Goal: Task Accomplishment & Management: Manage account settings

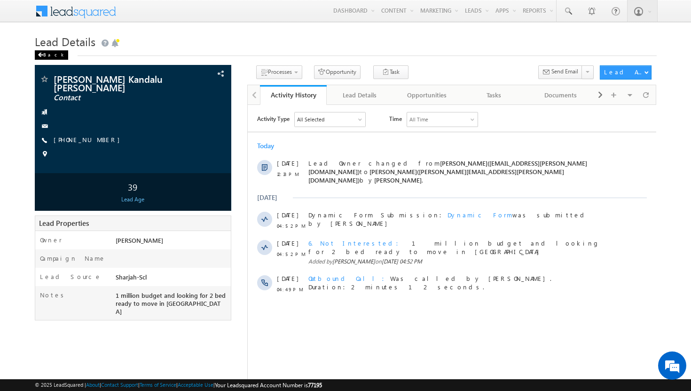
click at [47, 54] on div "Back" at bounding box center [51, 54] width 33 height 9
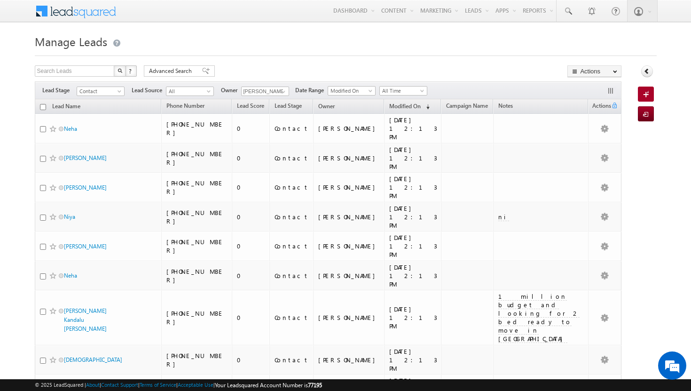
click at [42, 109] on input "checkbox" at bounding box center [43, 107] width 6 height 6
checkbox input "true"
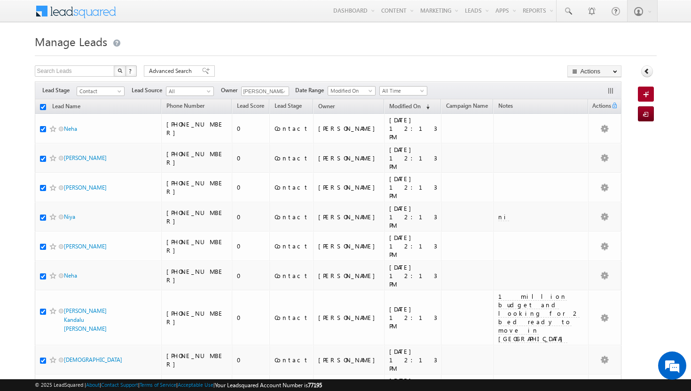
checkbox input "true"
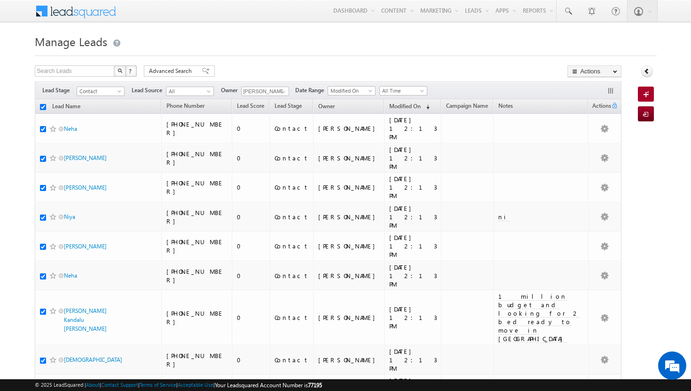
checkbox input "true"
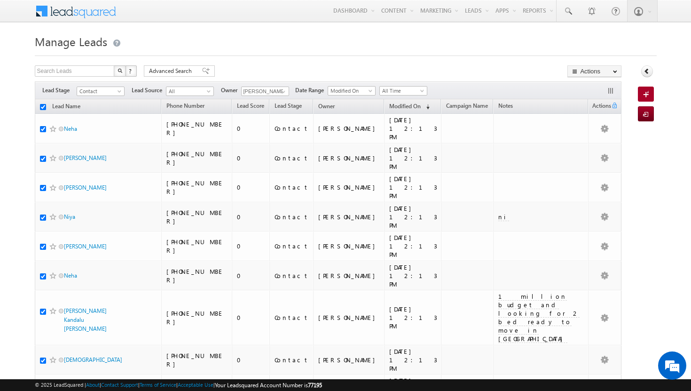
checkbox input "true"
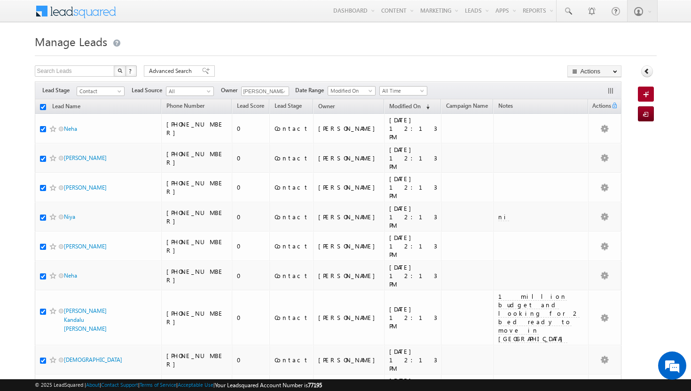
checkbox input "true"
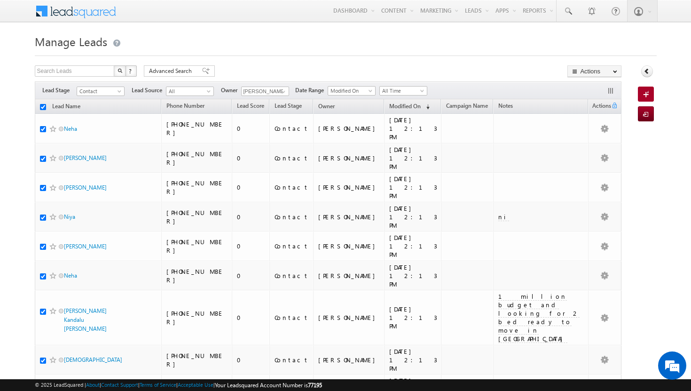
checkbox input "true"
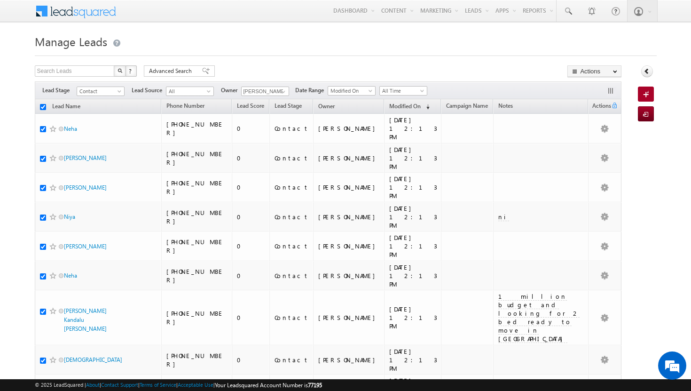
checkbox input "true"
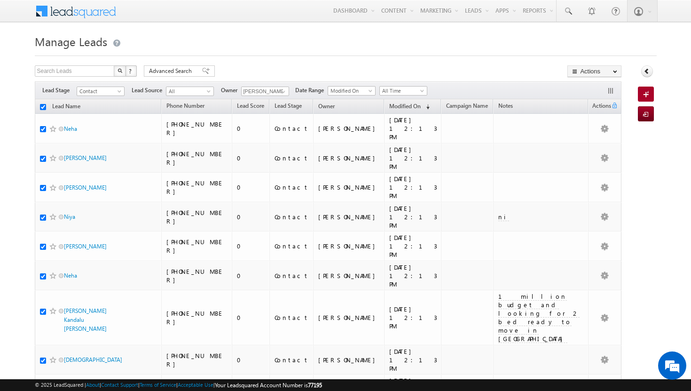
checkbox input "true"
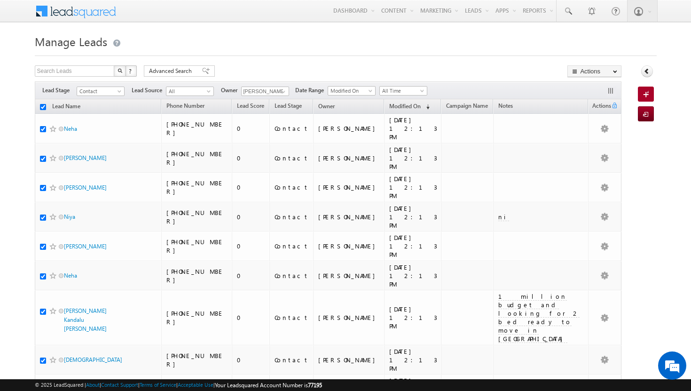
checkbox input "true"
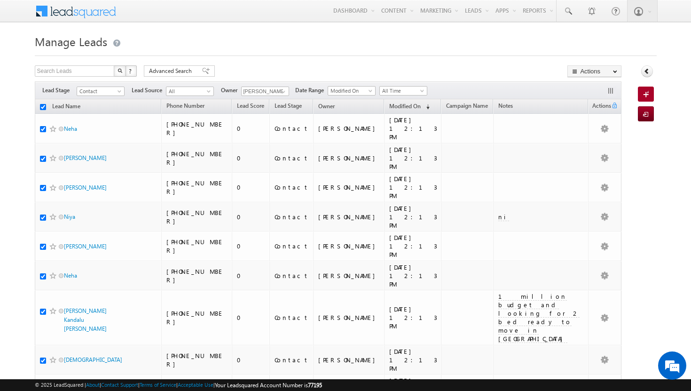
checkbox input "true"
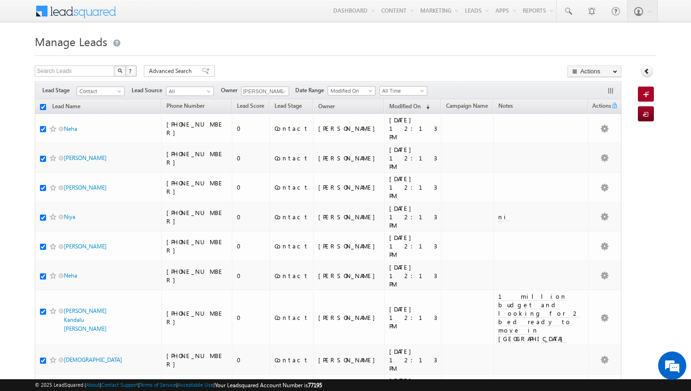
checkbox input "true"
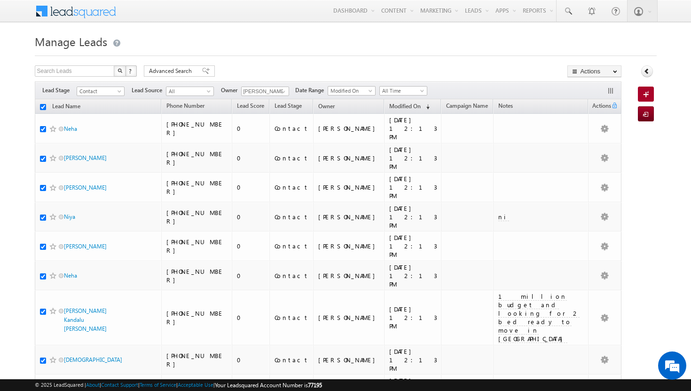
checkbox input "true"
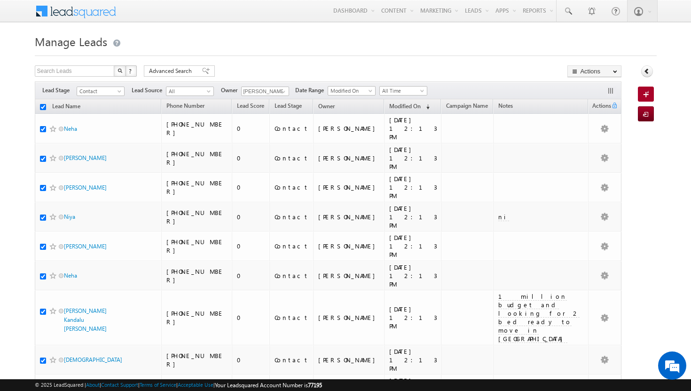
checkbox input "true"
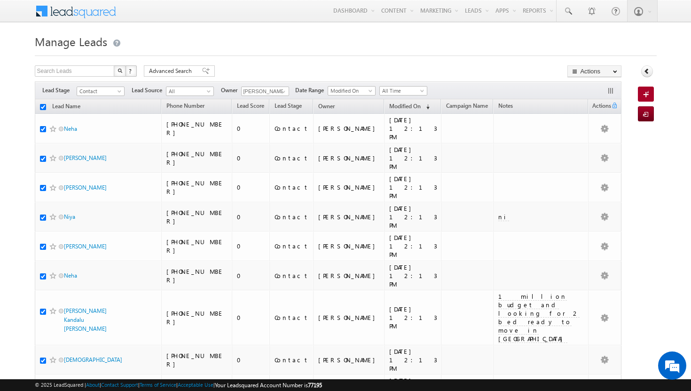
checkbox input "true"
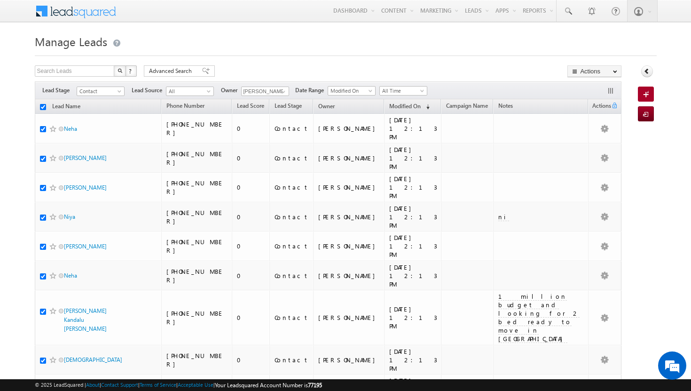
checkbox input "true"
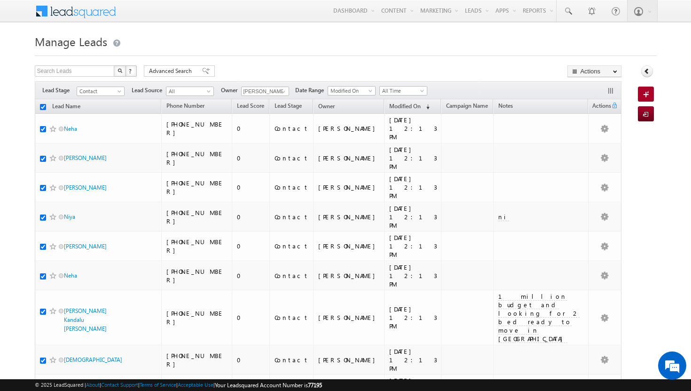
checkbox input "true"
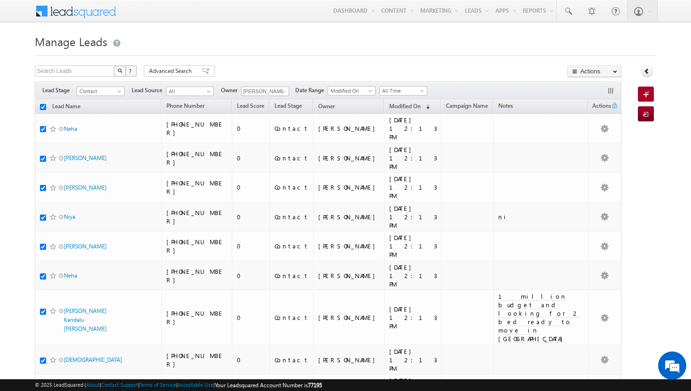
checkbox input "true"
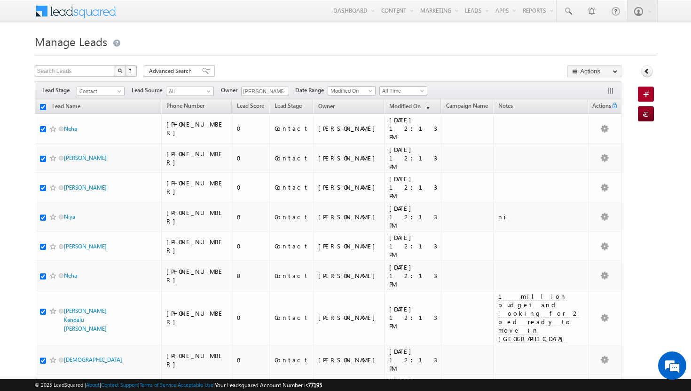
checkbox input "true"
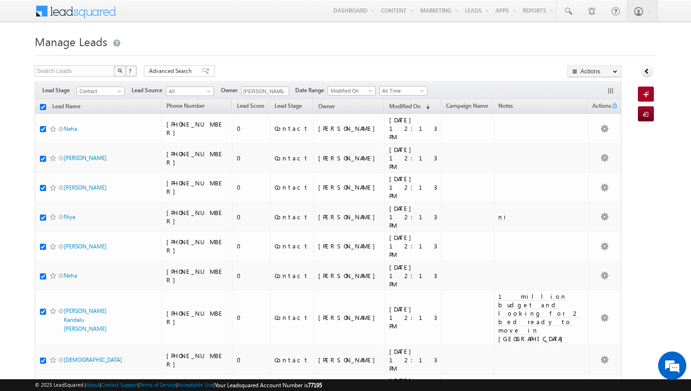
checkbox input "true"
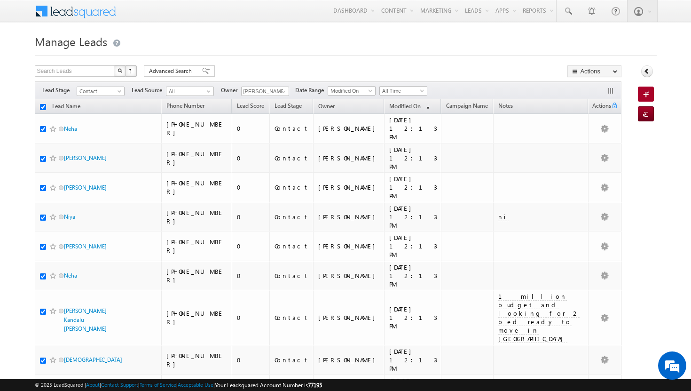
checkbox input "true"
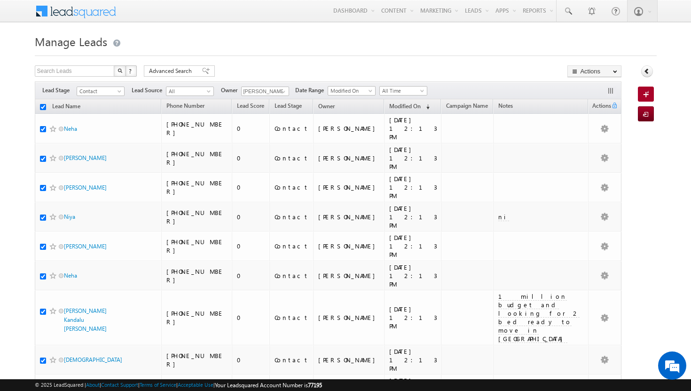
checkbox input "true"
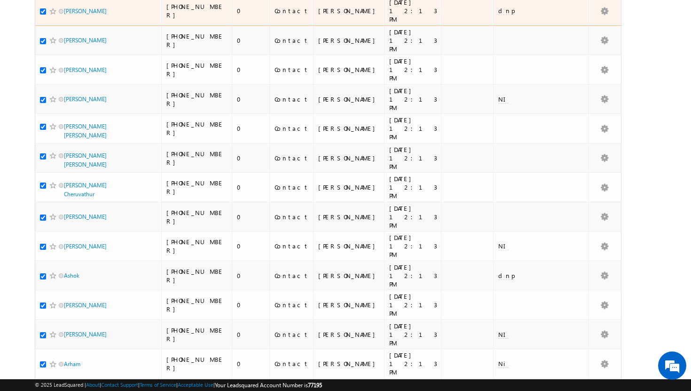
scroll to position [1976, 0]
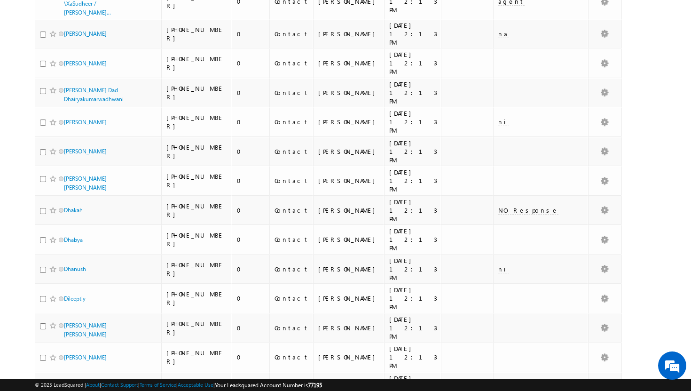
scroll to position [0, 0]
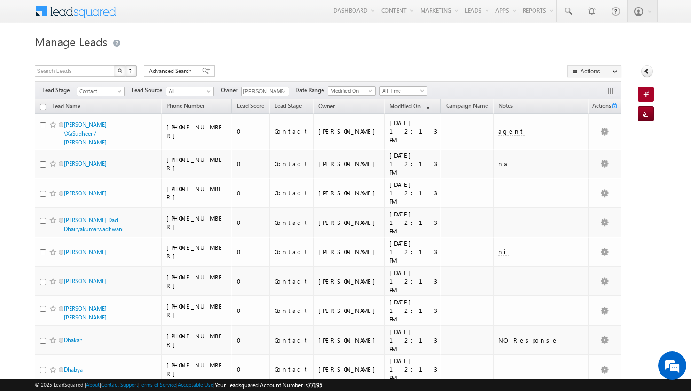
click at [42, 108] on input "checkbox" at bounding box center [43, 107] width 6 height 6
checkbox input "true"
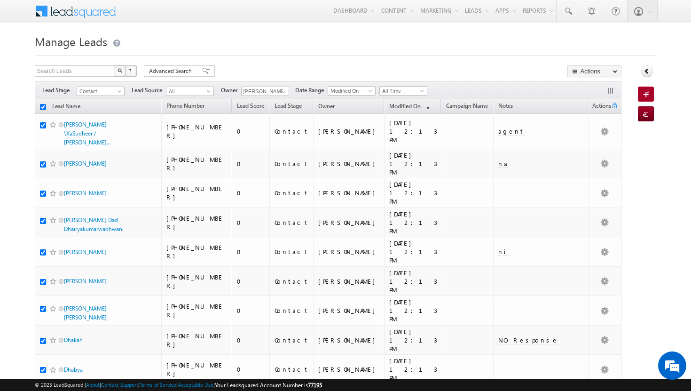
checkbox input "true"
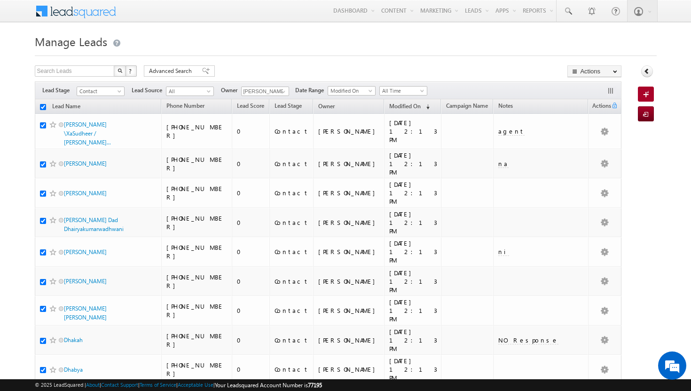
checkbox input "true"
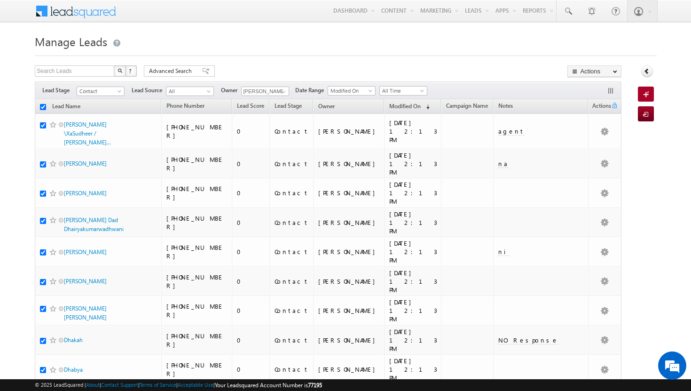
checkbox input "true"
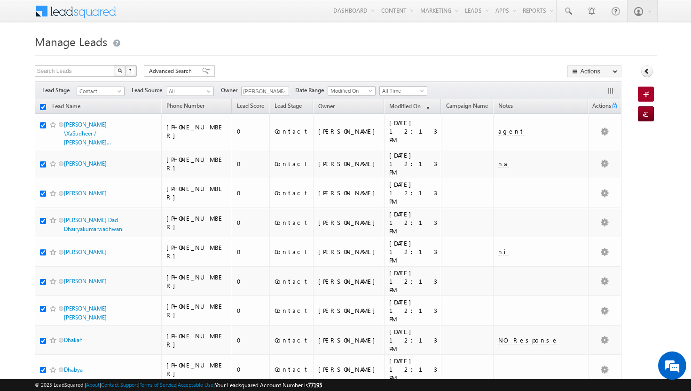
checkbox input "true"
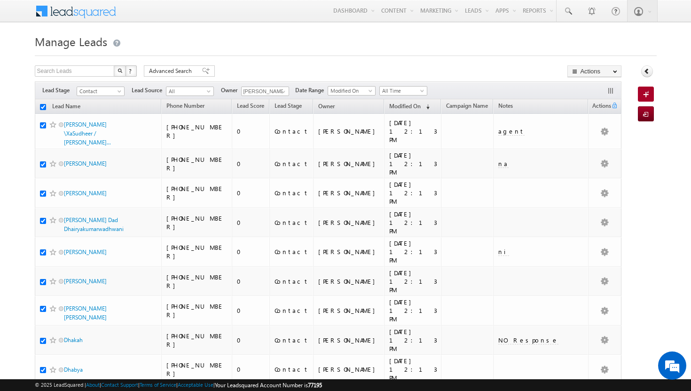
checkbox input "true"
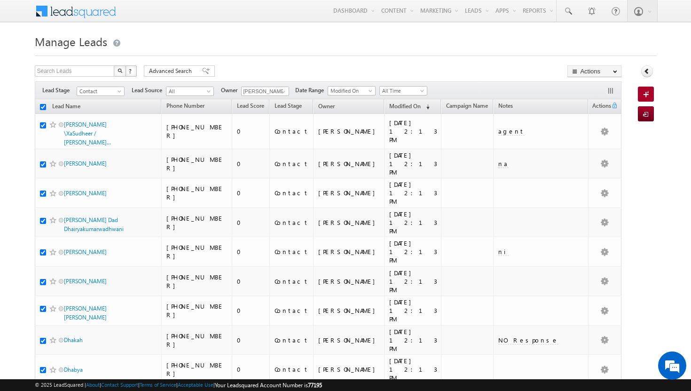
checkbox input "true"
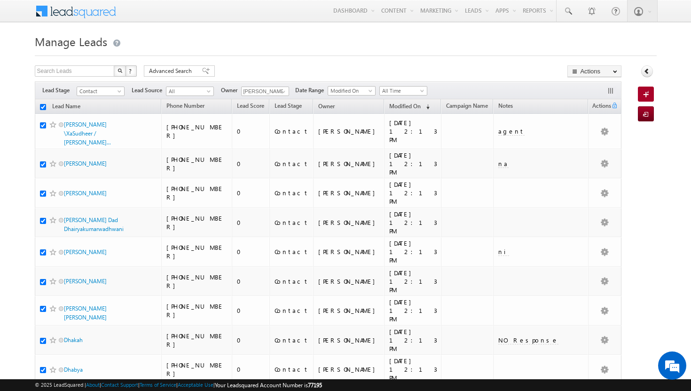
checkbox input "true"
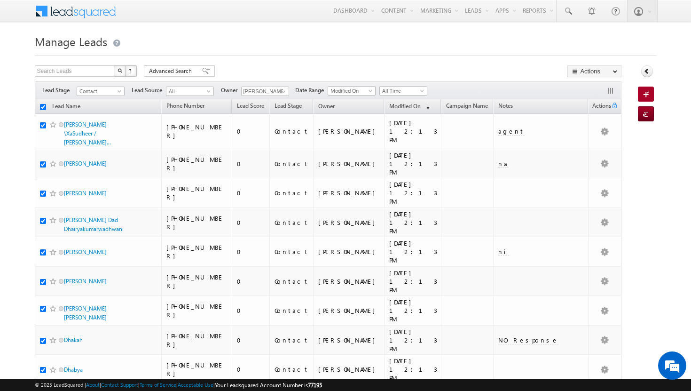
checkbox input "true"
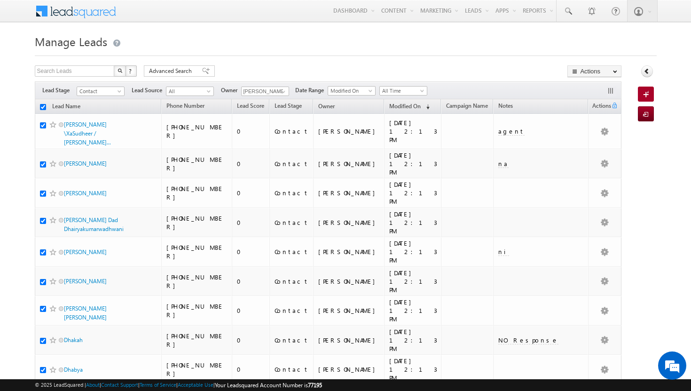
checkbox input "true"
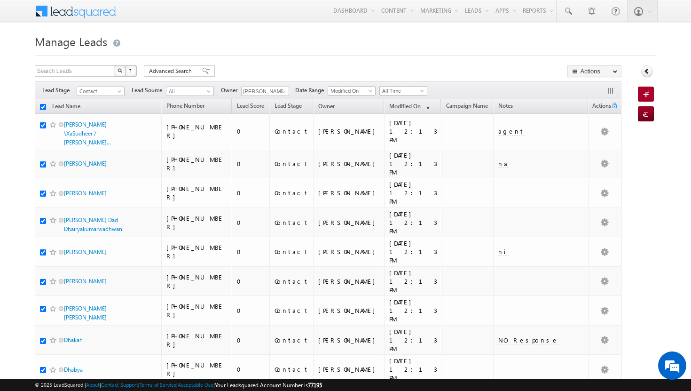
checkbox input "true"
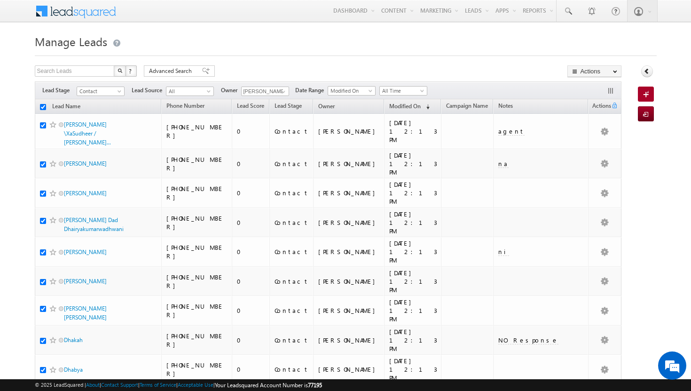
checkbox input "true"
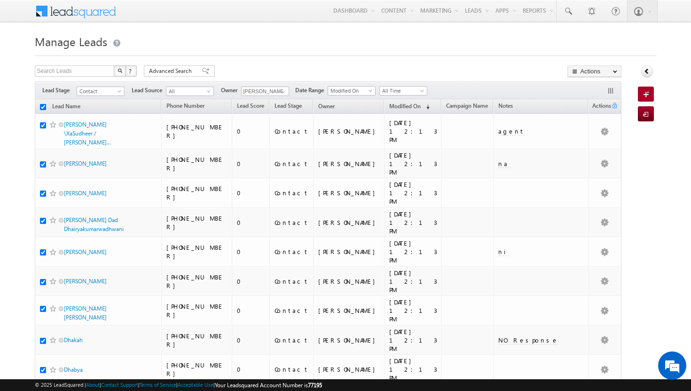
checkbox input "true"
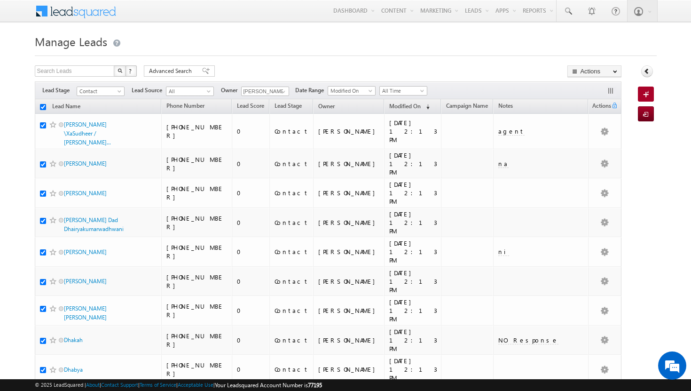
checkbox input "true"
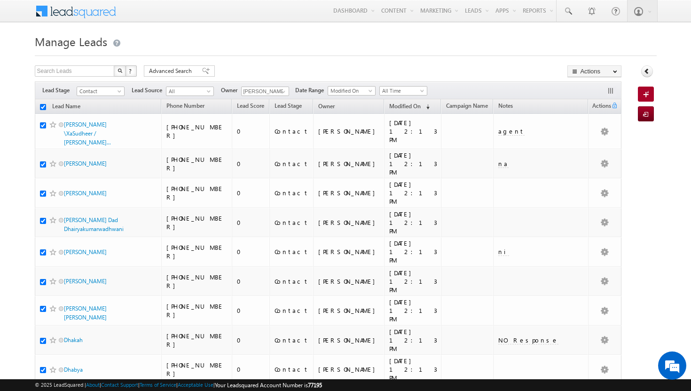
checkbox input "true"
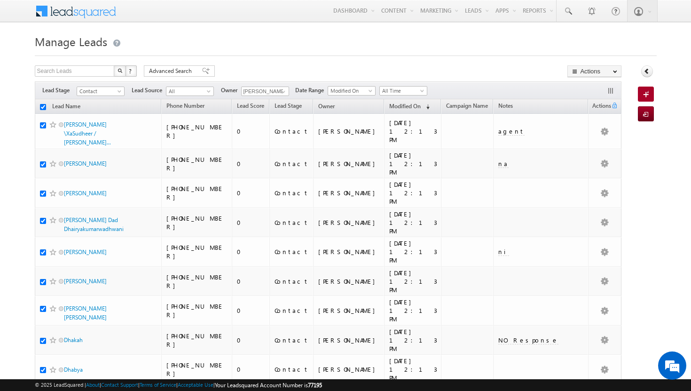
checkbox input "true"
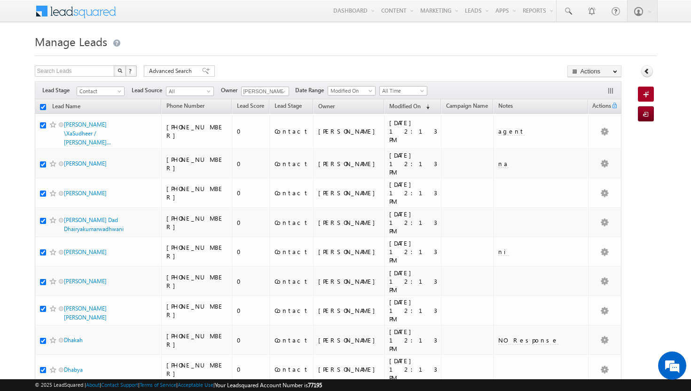
checkbox input "true"
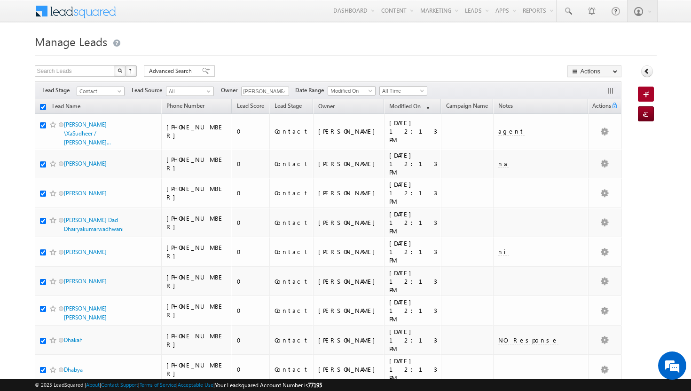
checkbox input "true"
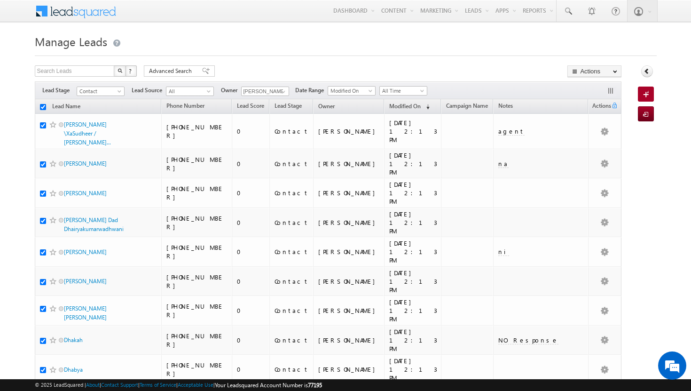
checkbox input "true"
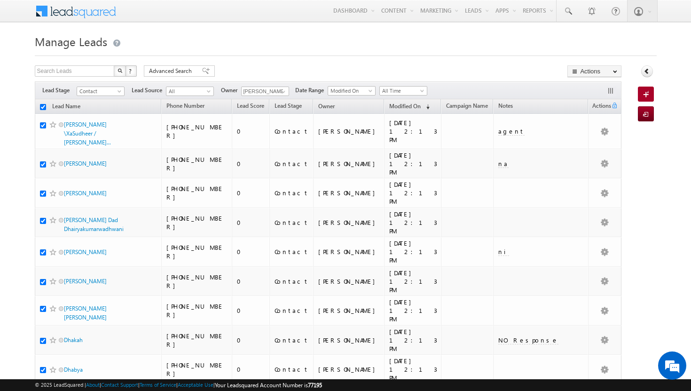
checkbox input "true"
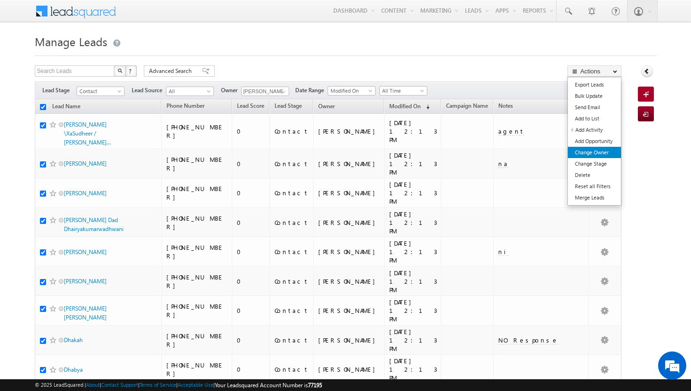
click at [601, 152] on link "Change Owner" at bounding box center [594, 152] width 53 height 11
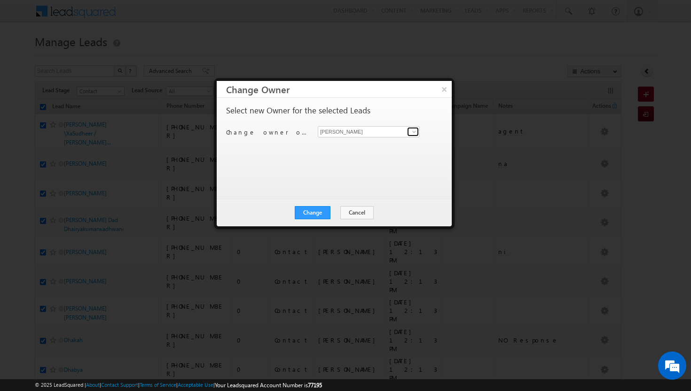
click at [415, 133] on span at bounding box center [414, 132] width 8 height 8
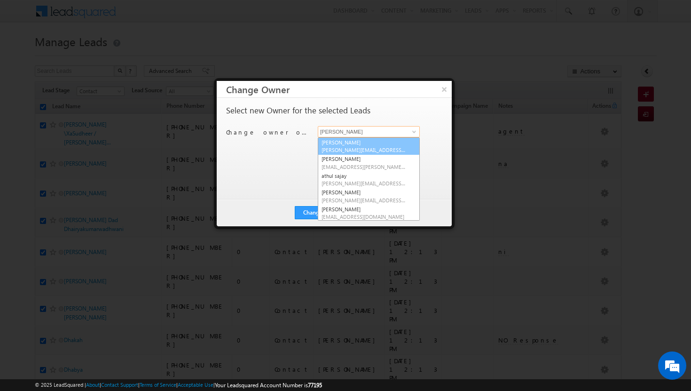
click at [388, 142] on link "Adil Islam adil.islam@indglobal.ae" at bounding box center [369, 146] width 102 height 18
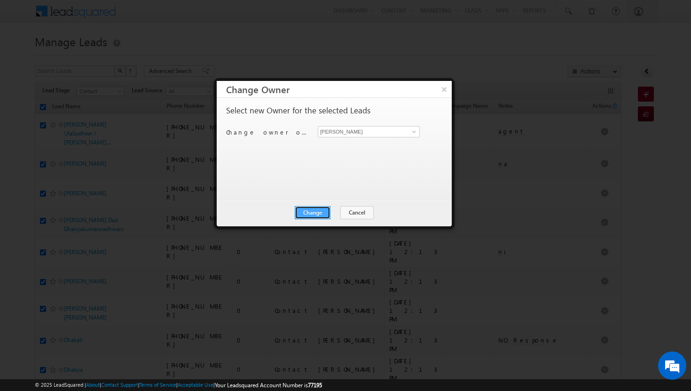
click at [323, 212] on button "Change" at bounding box center [313, 212] width 36 height 13
click at [337, 213] on button "Close" at bounding box center [336, 212] width 30 height 13
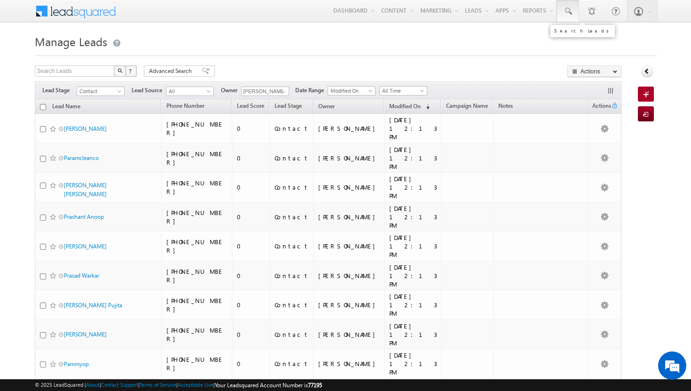
click at [568, 10] on span at bounding box center [567, 11] width 9 height 9
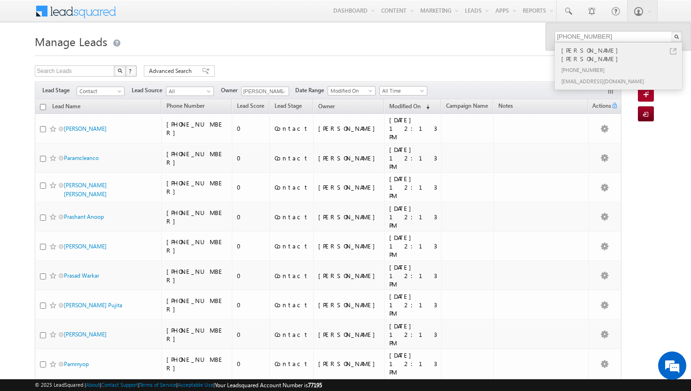
click at [586, 54] on div "Mahesh Wara Aryan Rao" at bounding box center [622, 54] width 126 height 19
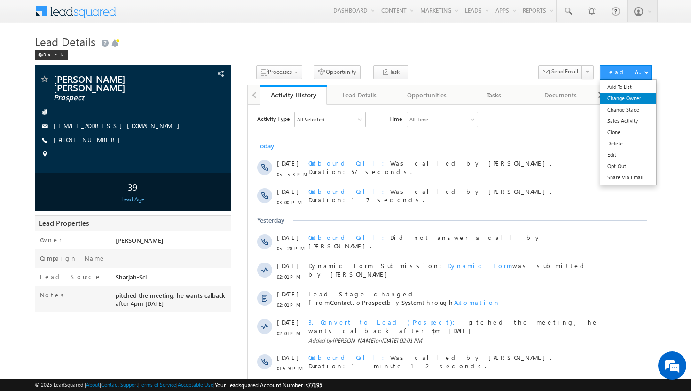
click at [628, 98] on link "Change Owner" at bounding box center [628, 98] width 56 height 11
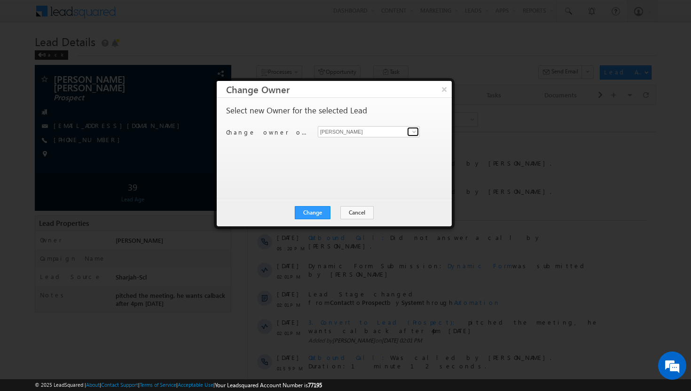
click at [414, 133] on span at bounding box center [414, 132] width 8 height 8
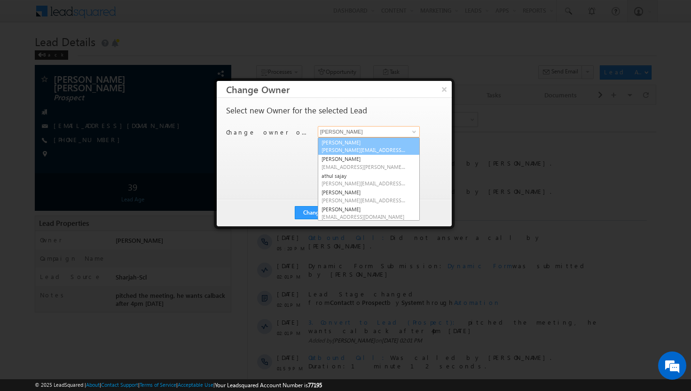
click at [378, 146] on span "[PERSON_NAME][EMAIL_ADDRESS][DOMAIN_NAME]" at bounding box center [364, 149] width 85 height 7
type input "[PERSON_NAME]"
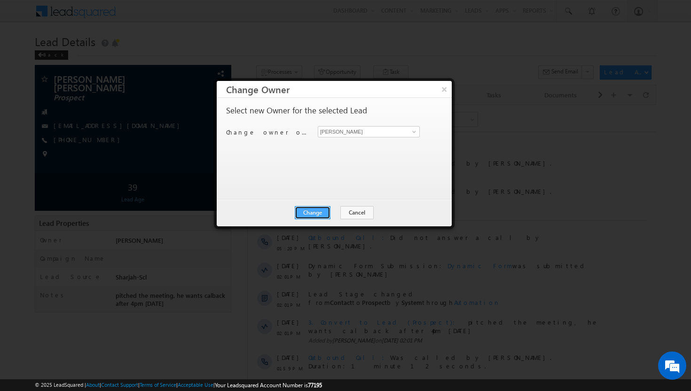
click at [322, 209] on button "Change" at bounding box center [313, 212] width 36 height 13
click at [330, 212] on button "Close" at bounding box center [336, 212] width 30 height 13
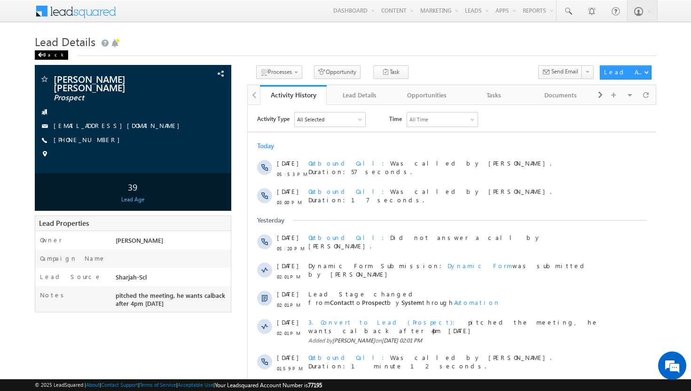
click at [38, 53] on span at bounding box center [41, 55] width 6 height 5
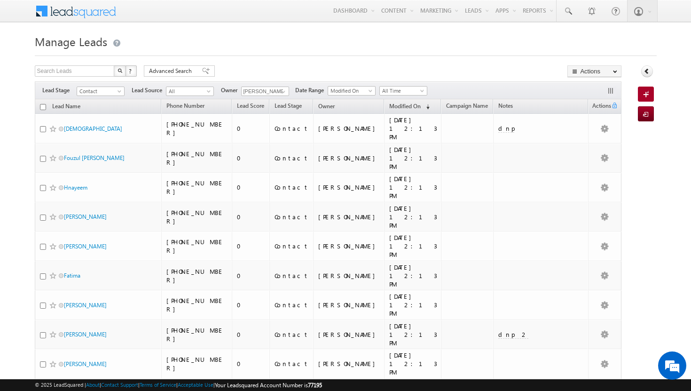
click at [44, 105] on input "checkbox" at bounding box center [43, 107] width 6 height 6
checkbox input "true"
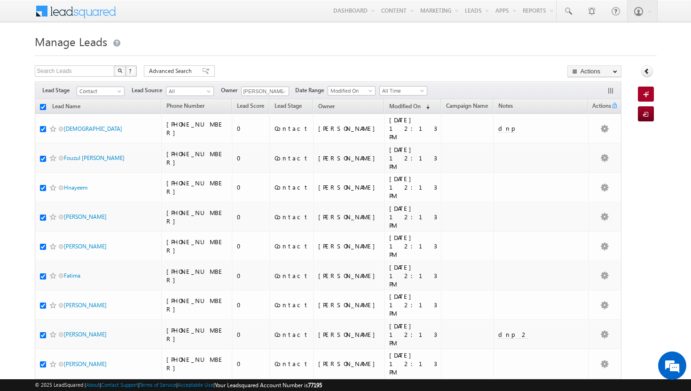
checkbox input "true"
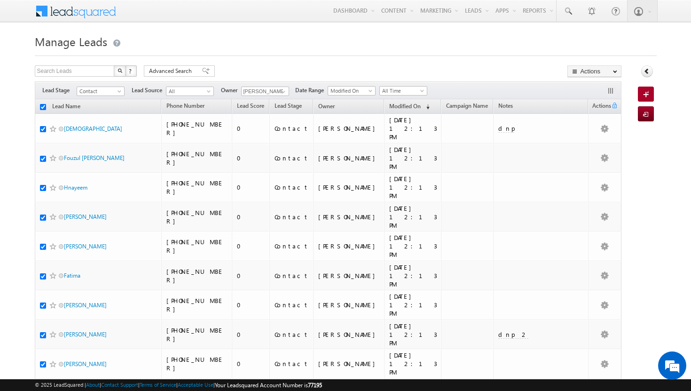
checkbox input "true"
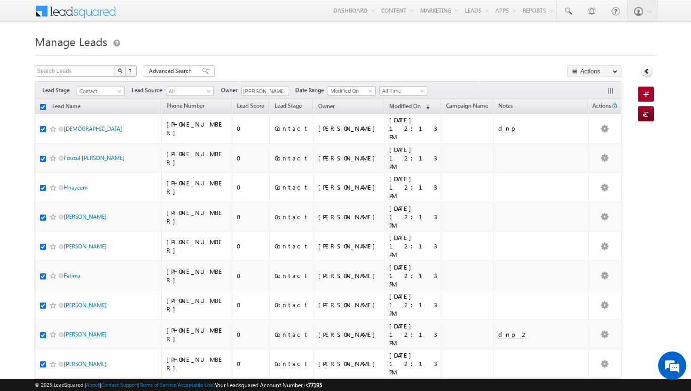
checkbox input "true"
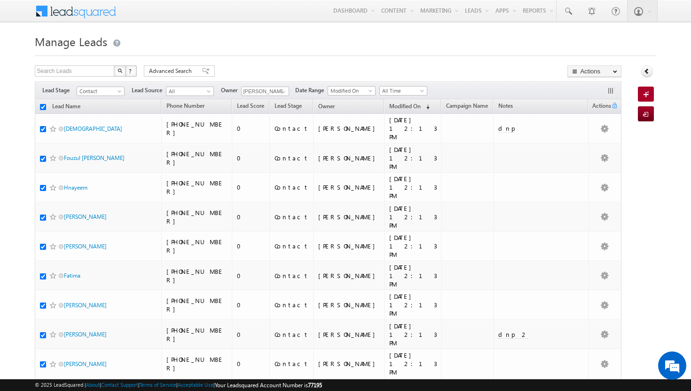
checkbox input "true"
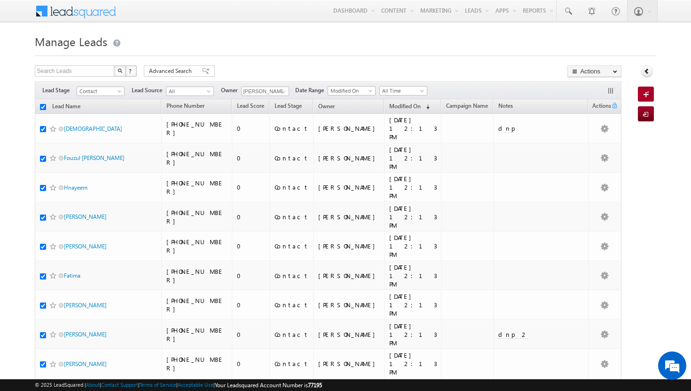
checkbox input "true"
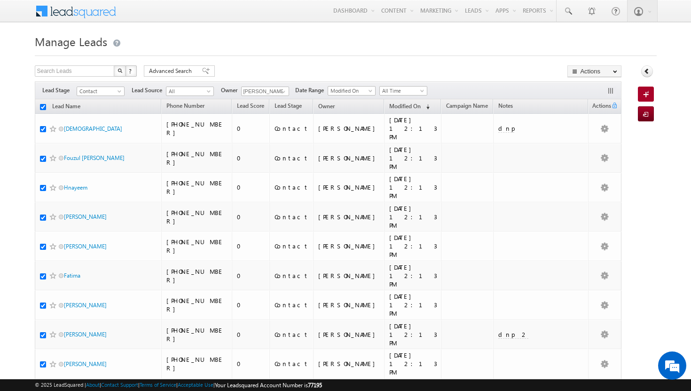
checkbox input "true"
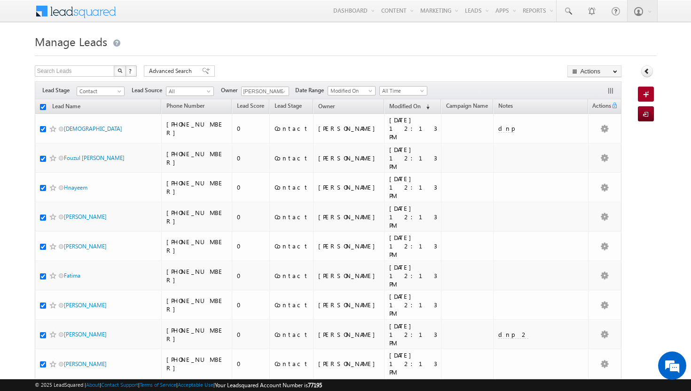
checkbox input "true"
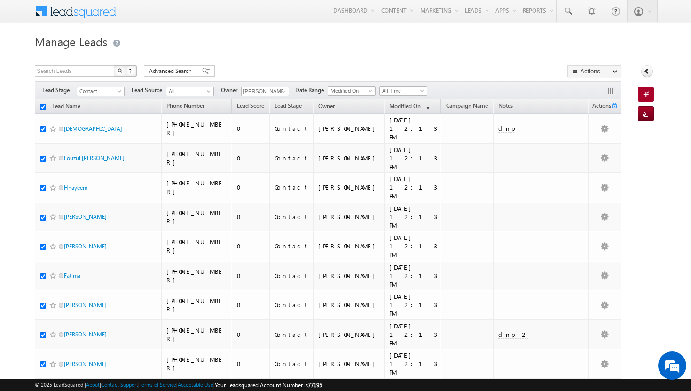
checkbox input "true"
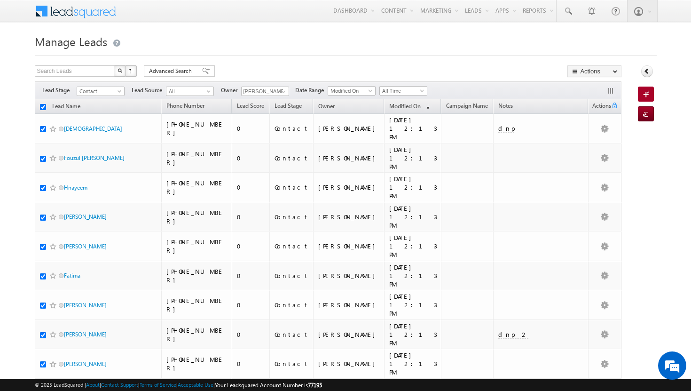
checkbox input "true"
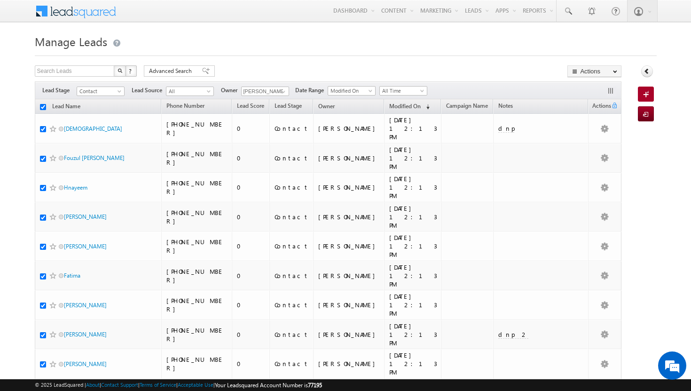
checkbox input "true"
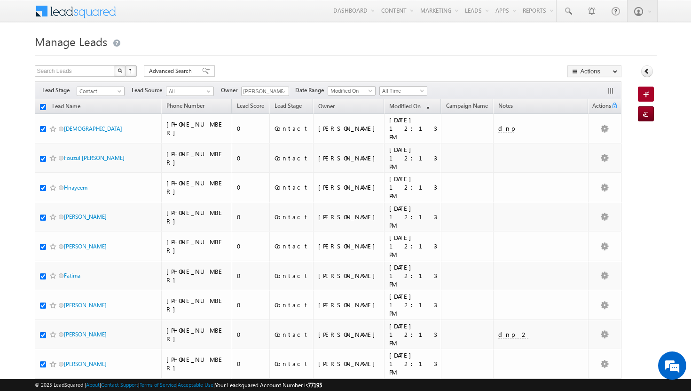
checkbox input "true"
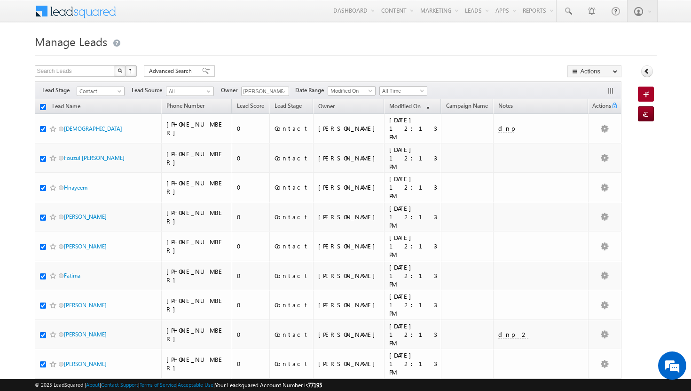
checkbox input "true"
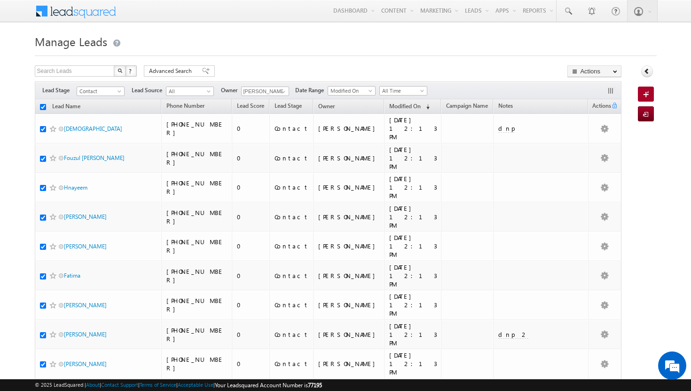
checkbox input "true"
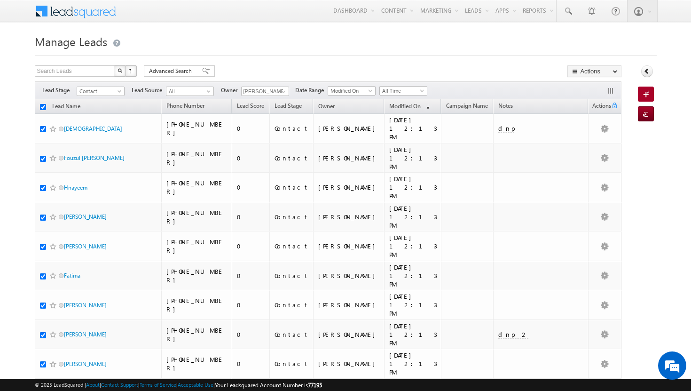
checkbox input "true"
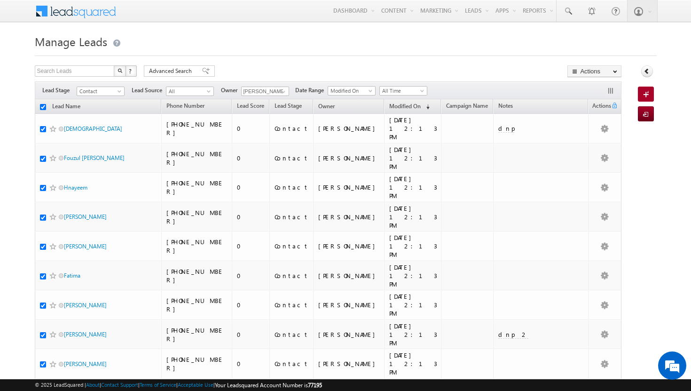
checkbox input "true"
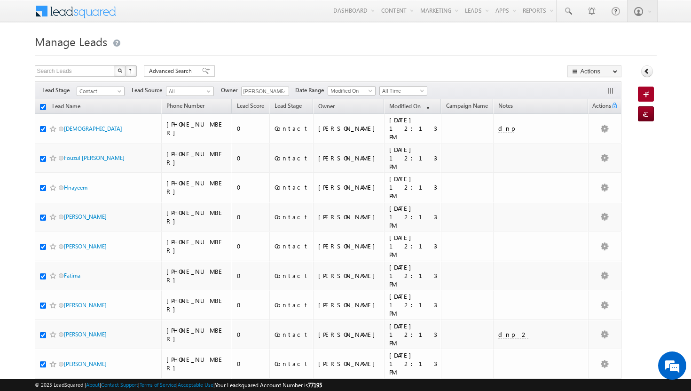
checkbox input "true"
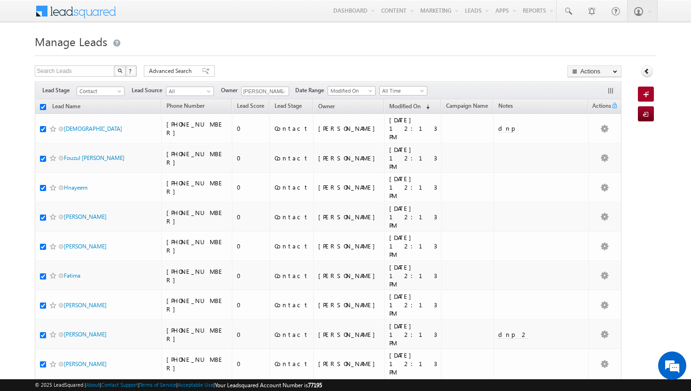
checkbox input "true"
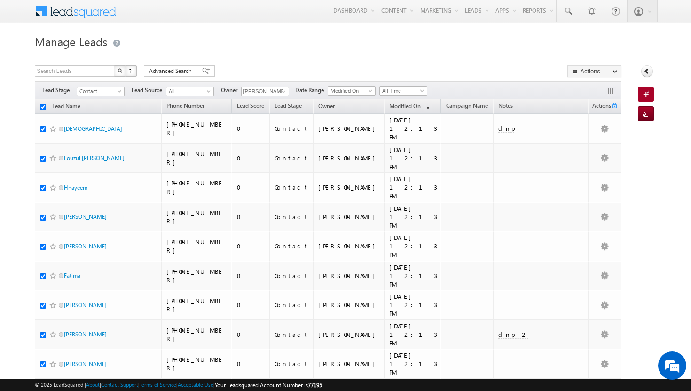
checkbox input "true"
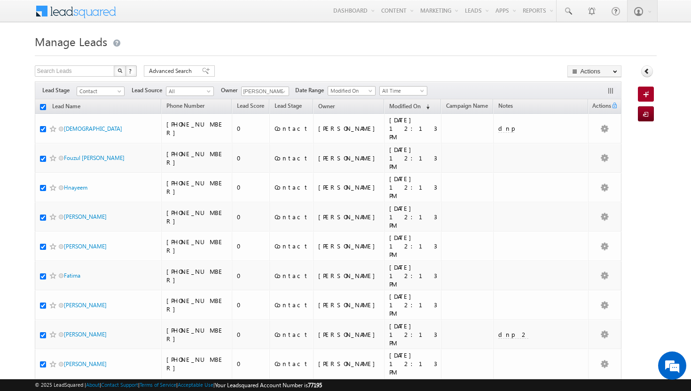
checkbox input "true"
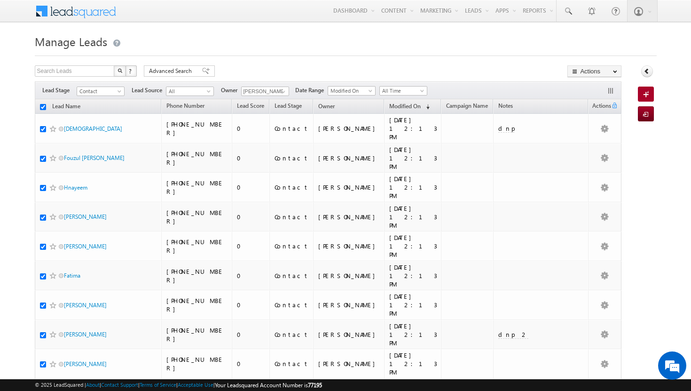
checkbox input "true"
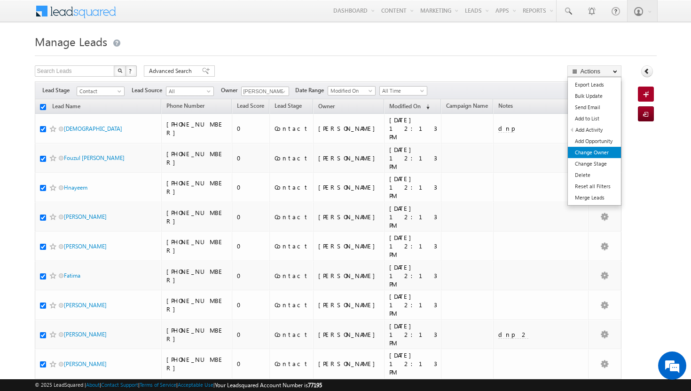
click at [592, 149] on link "Change Owner" at bounding box center [594, 152] width 53 height 11
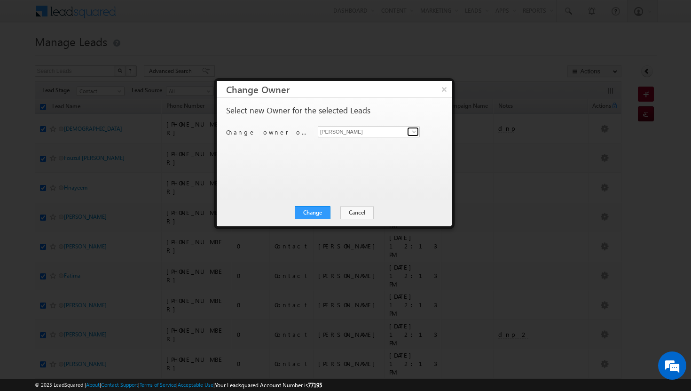
click at [416, 130] on span at bounding box center [414, 132] width 8 height 8
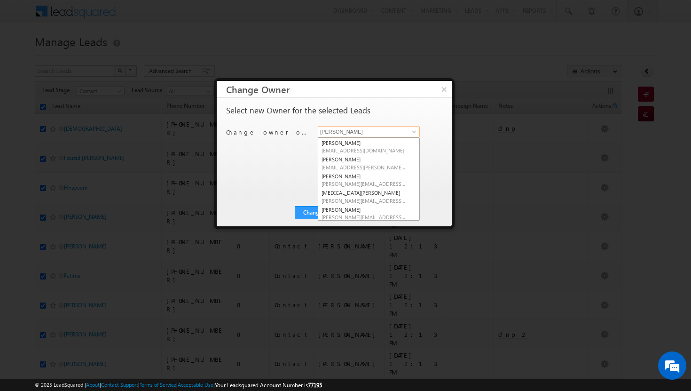
scroll to position [85, 0]
click at [357, 196] on span "[PERSON_NAME][EMAIL_ADDRESS][DOMAIN_NAME]" at bounding box center [364, 198] width 85 height 7
type input "[PERSON_NAME]"
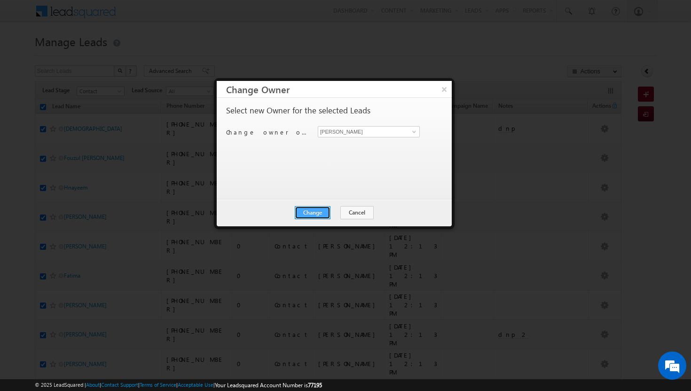
click at [309, 213] on button "Change" at bounding box center [313, 212] width 36 height 13
click at [331, 213] on button "Close" at bounding box center [336, 212] width 30 height 13
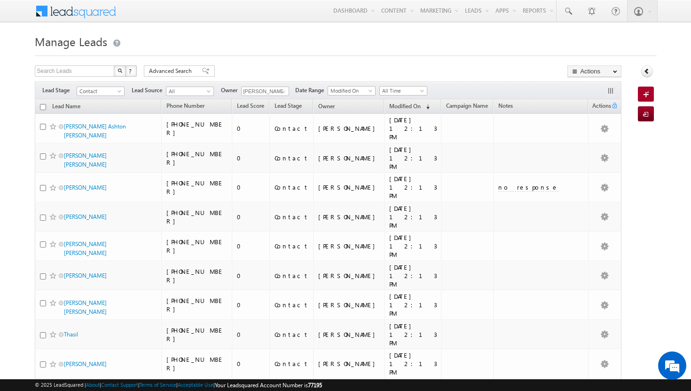
click at [42, 107] on input "checkbox" at bounding box center [43, 107] width 6 height 6
checkbox input "true"
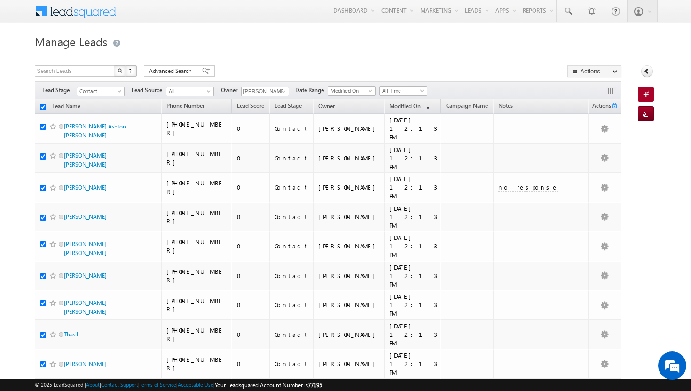
checkbox input "true"
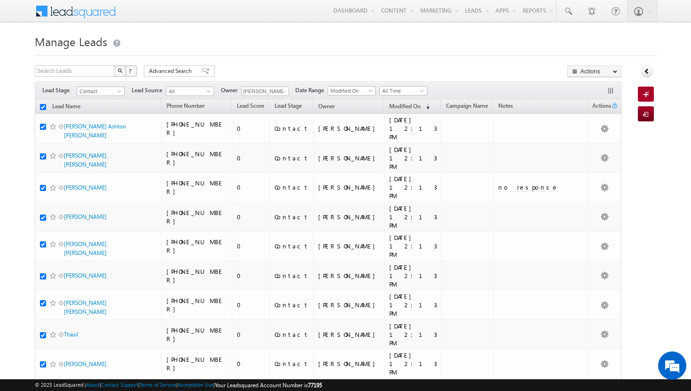
checkbox input "true"
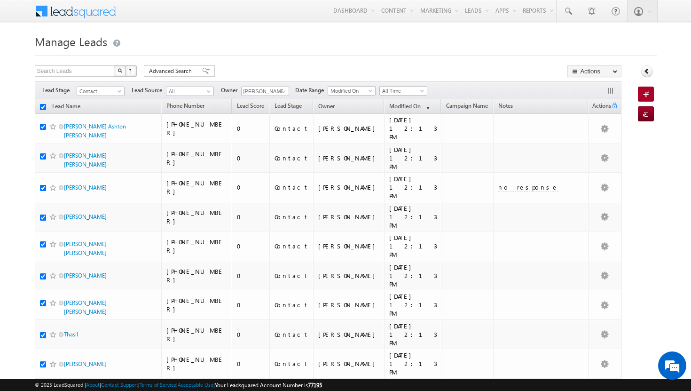
checkbox input "true"
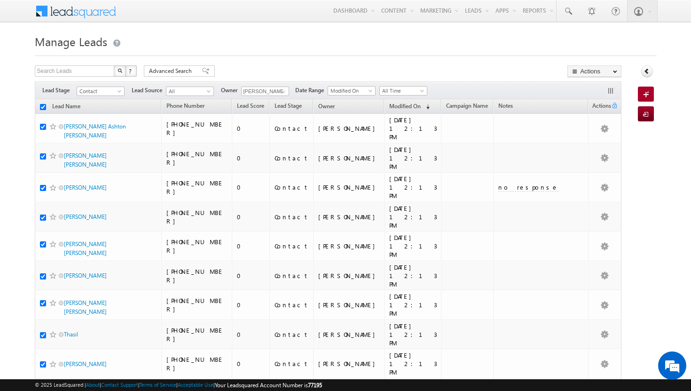
checkbox input "true"
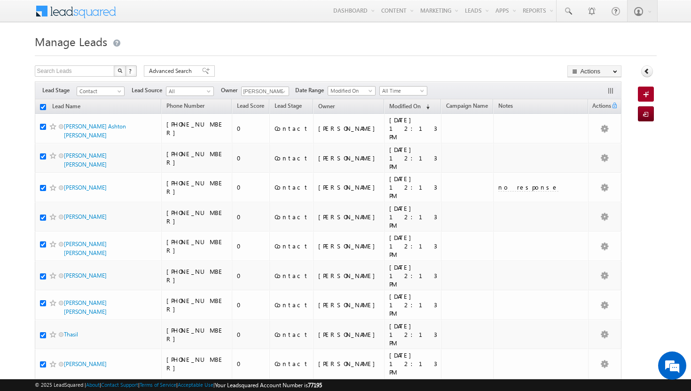
checkbox input "true"
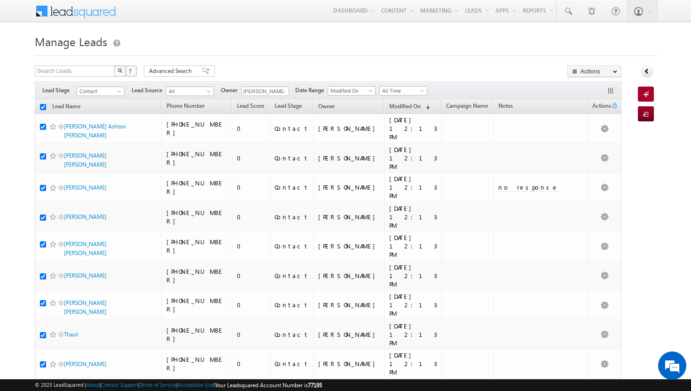
checkbox input "true"
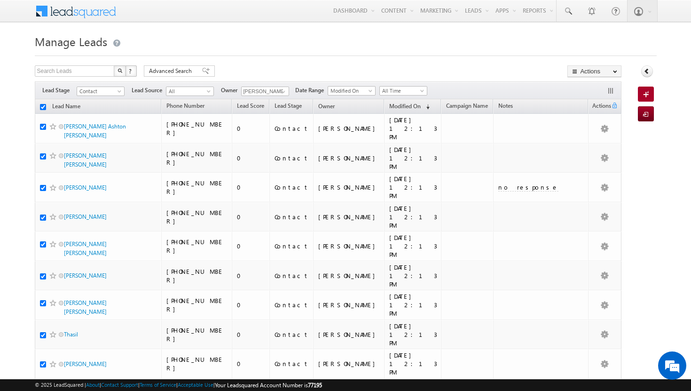
checkbox input "true"
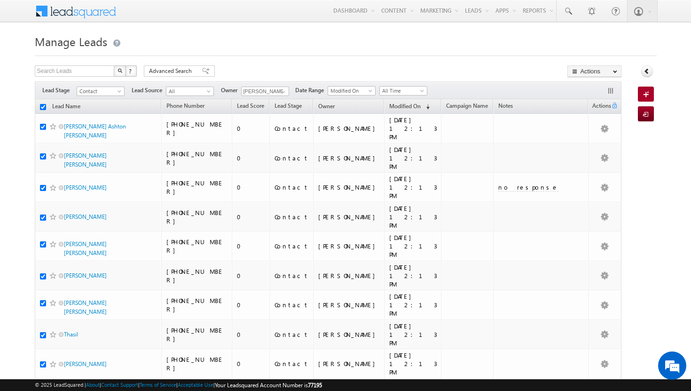
checkbox input "true"
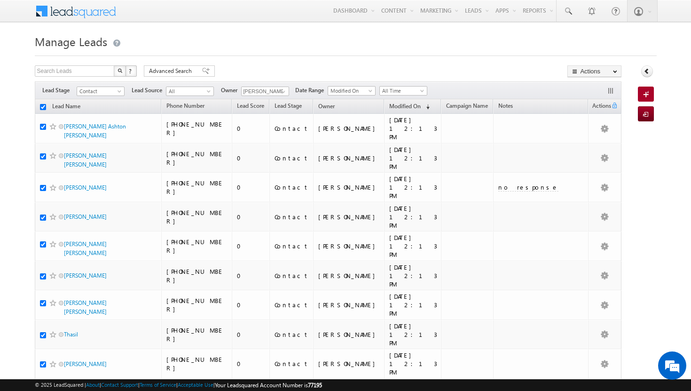
checkbox input "true"
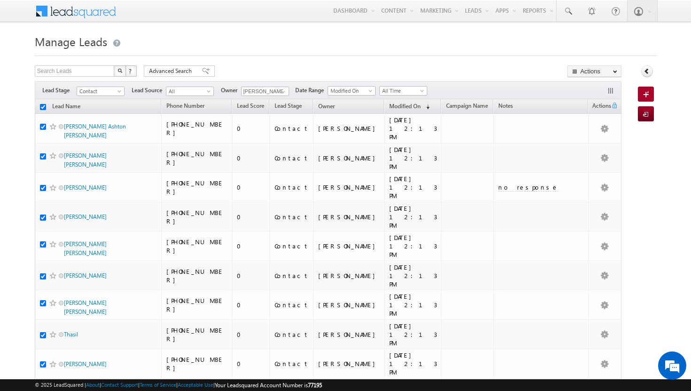
checkbox input "true"
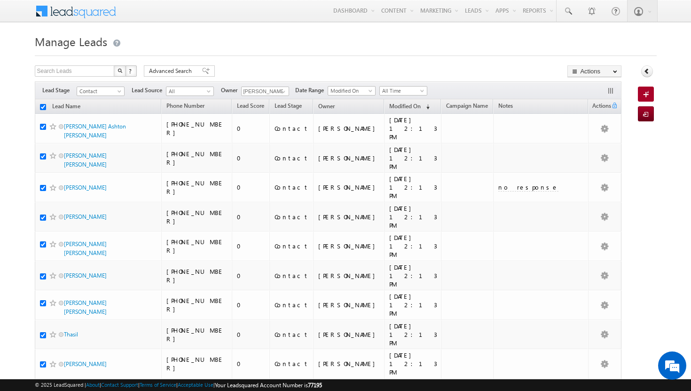
checkbox input "true"
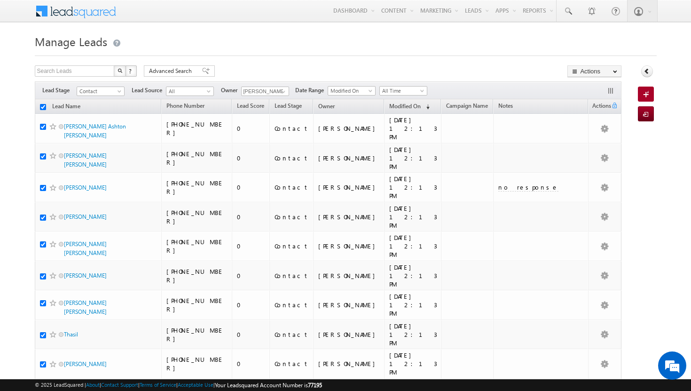
checkbox input "true"
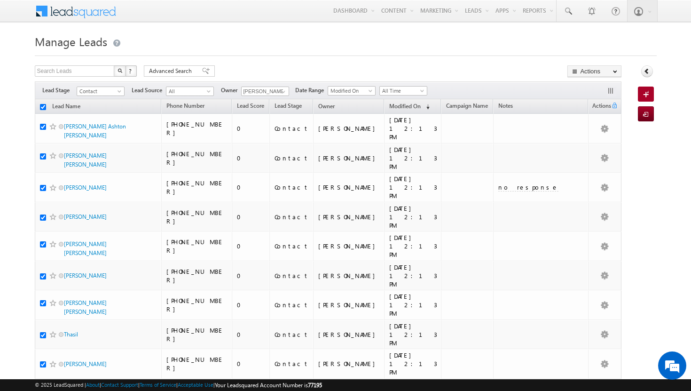
checkbox input "true"
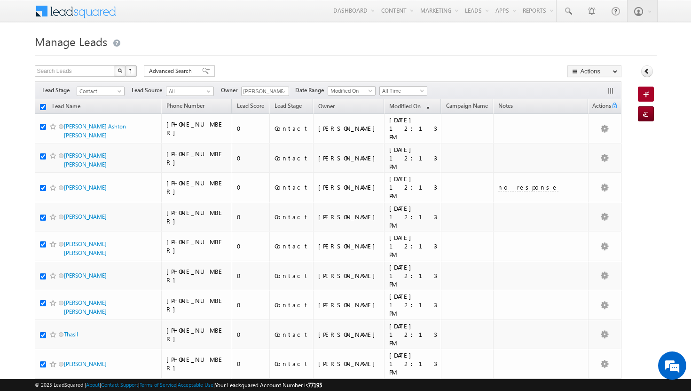
checkbox input "true"
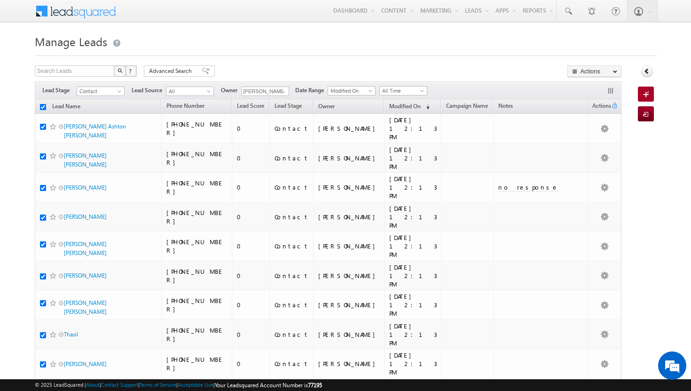
checkbox input "true"
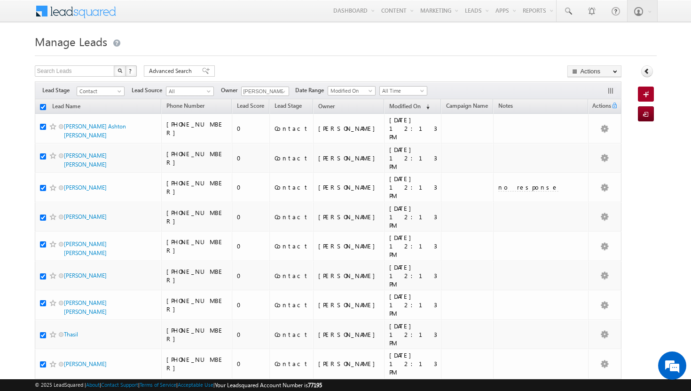
checkbox input "true"
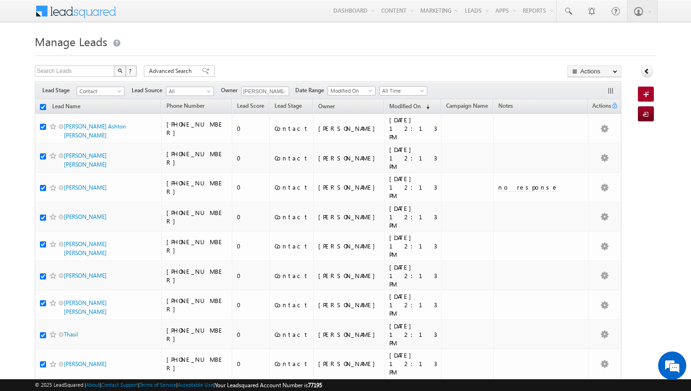
checkbox input "true"
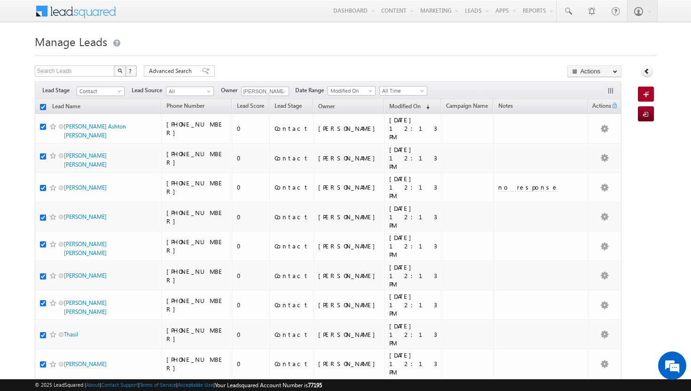
checkbox input "true"
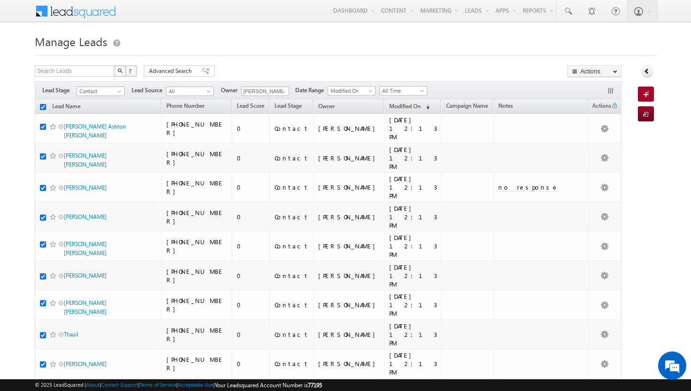
checkbox input "true"
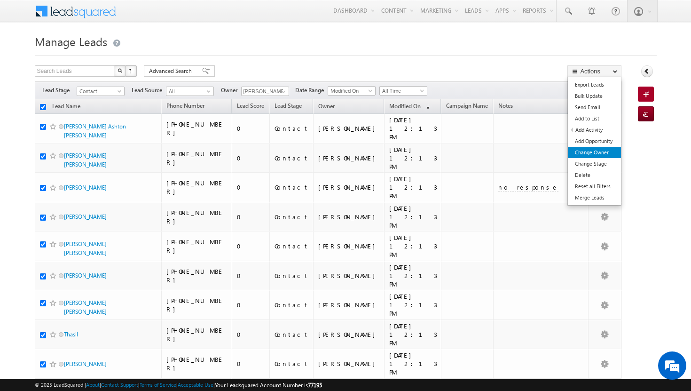
click at [586, 154] on link "Change Owner" at bounding box center [594, 152] width 53 height 11
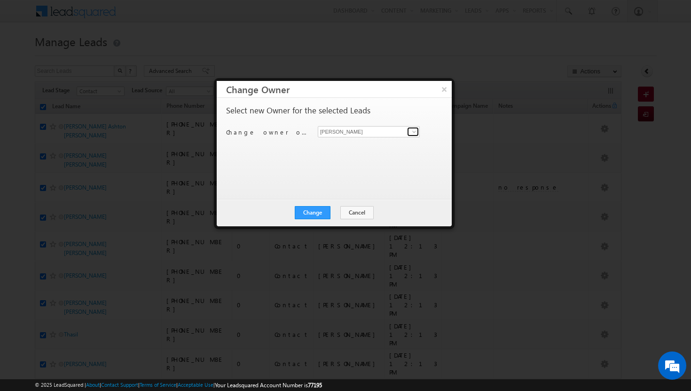
click at [412, 132] on span at bounding box center [414, 132] width 8 height 8
click at [387, 147] on span "[EMAIL_ADDRESS][DOMAIN_NAME]" at bounding box center [364, 149] width 85 height 7
click at [307, 214] on button "Change" at bounding box center [313, 212] width 36 height 13
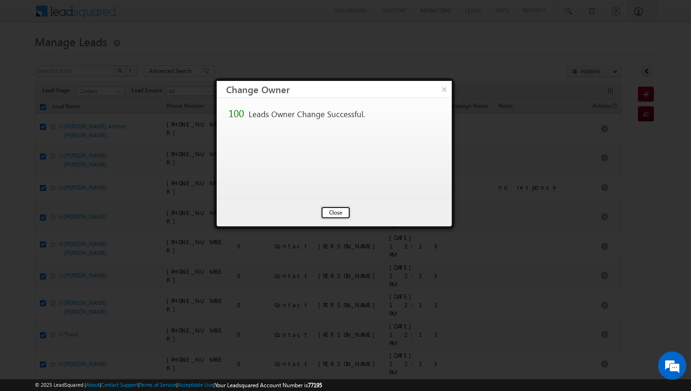
click at [334, 213] on button "Close" at bounding box center [336, 212] width 30 height 13
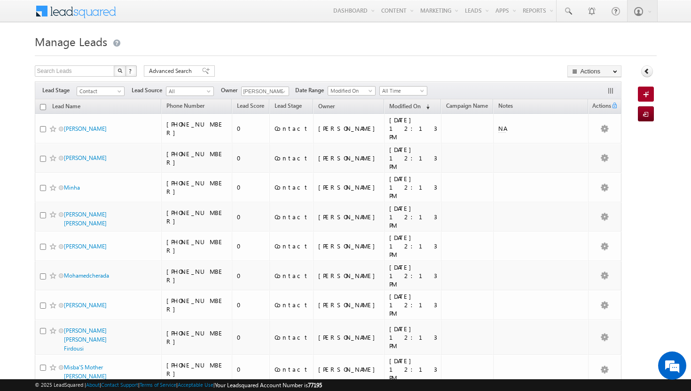
click at [42, 108] on input "checkbox" at bounding box center [43, 107] width 6 height 6
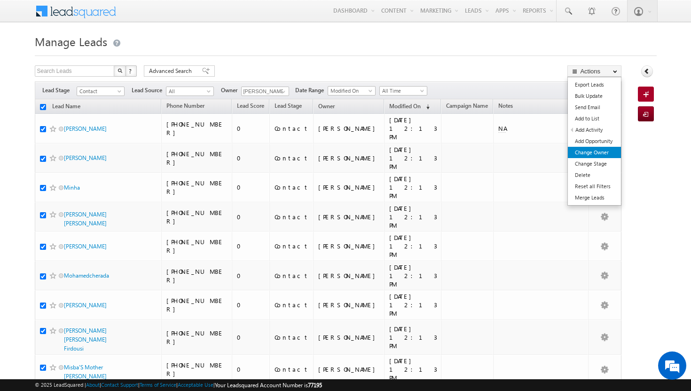
click at [603, 151] on link "Change Owner" at bounding box center [594, 152] width 53 height 11
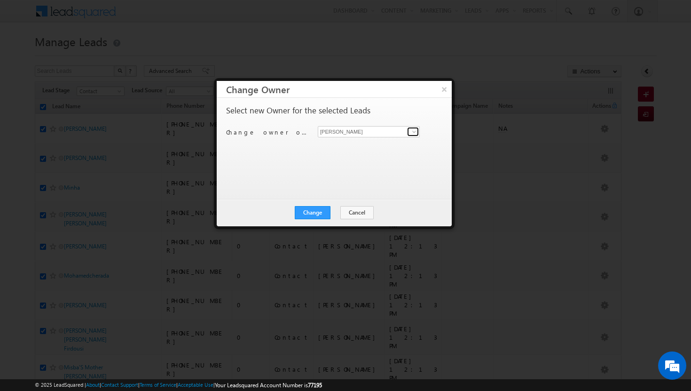
click at [414, 133] on span at bounding box center [414, 132] width 8 height 8
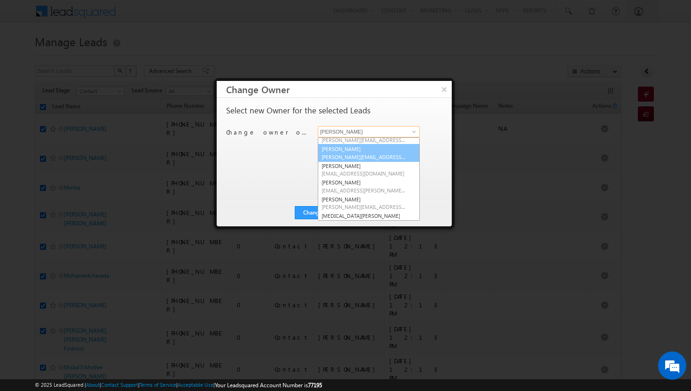
scroll to position [44, 0]
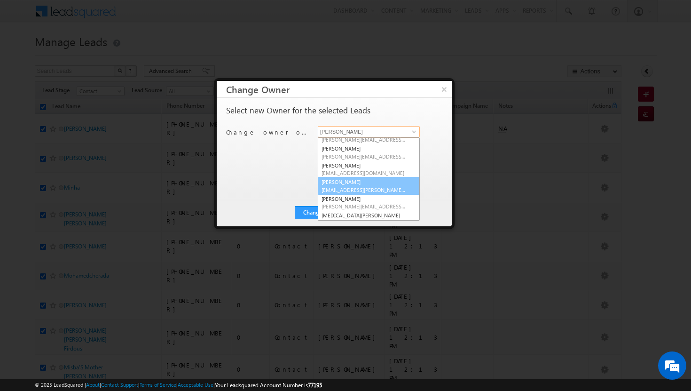
click at [371, 183] on link "[PERSON_NAME] [PERSON_NAME][EMAIL_ADDRESS][PERSON_NAME][DOMAIN_NAME]" at bounding box center [369, 186] width 102 height 18
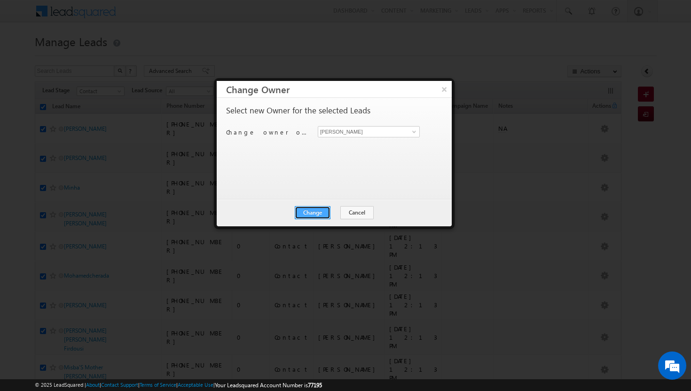
click at [324, 212] on button "Change" at bounding box center [313, 212] width 36 height 13
click at [343, 212] on button "Close" at bounding box center [336, 212] width 30 height 13
